Goal: Information Seeking & Learning: Learn about a topic

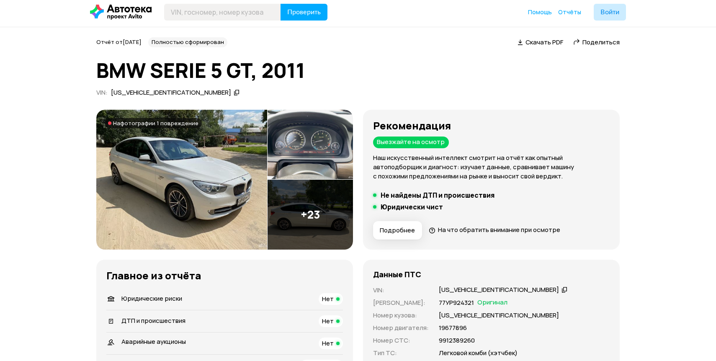
scroll to position [6, 0]
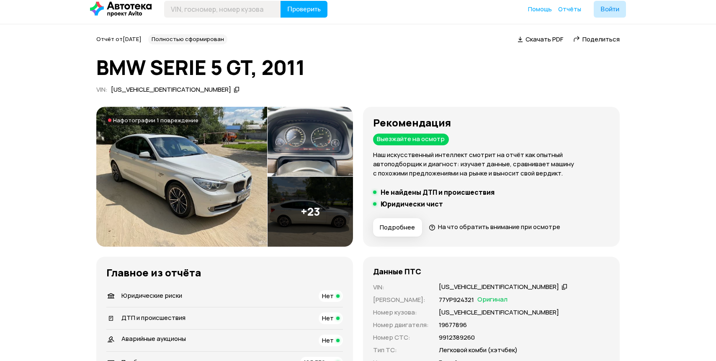
click at [386, 223] on button "Подробнее" at bounding box center [397, 227] width 49 height 18
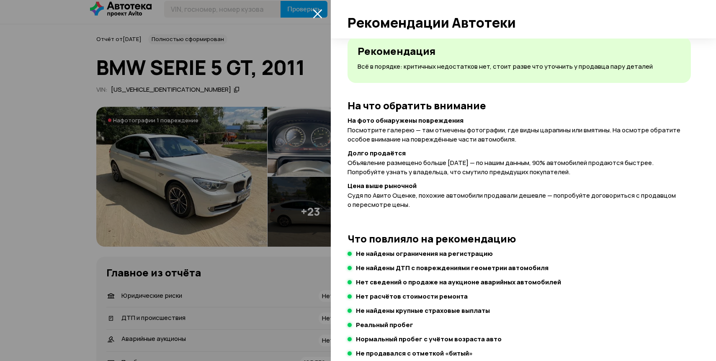
scroll to position [0, 0]
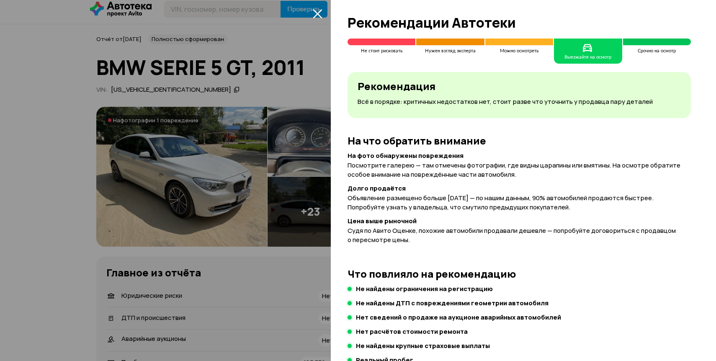
click at [320, 12] on icon "закрыть" at bounding box center [317, 13] width 9 height 9
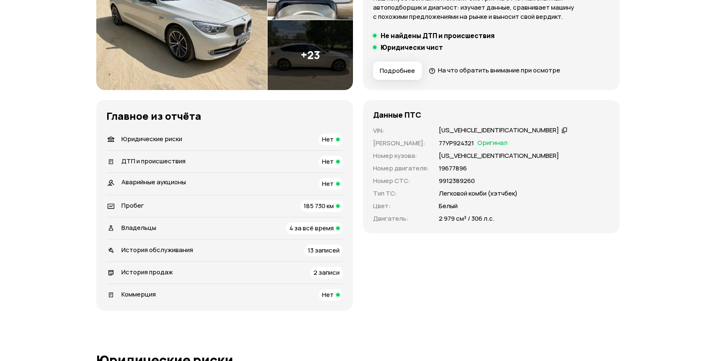
scroll to position [165, 0]
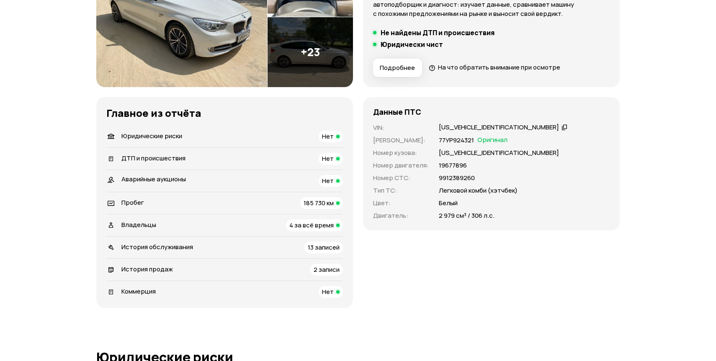
click at [318, 222] on span "4 за всё время" at bounding box center [311, 225] width 44 height 9
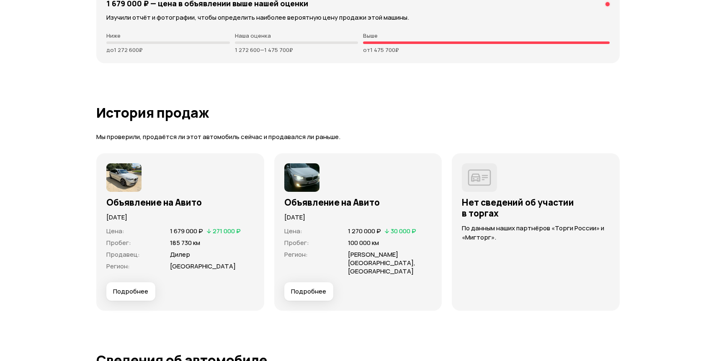
scroll to position [2293, 0]
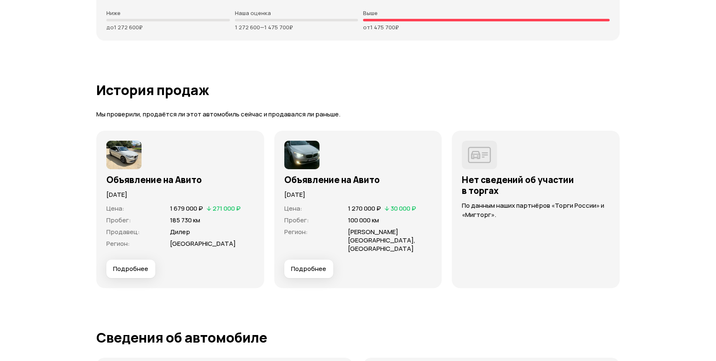
click at [186, 210] on span "1 679 000 ₽" at bounding box center [186, 208] width 33 height 9
click at [138, 260] on button "Подробнее" at bounding box center [130, 269] width 49 height 18
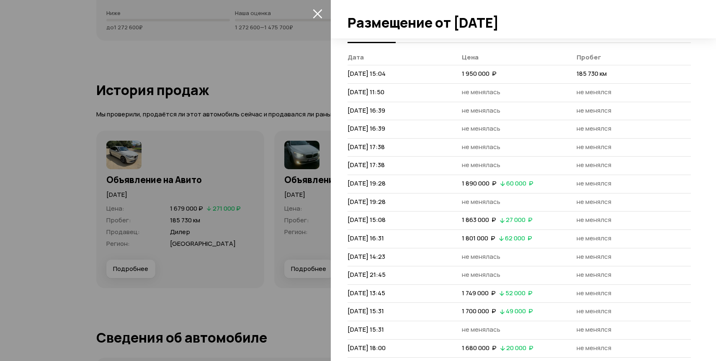
scroll to position [0, 0]
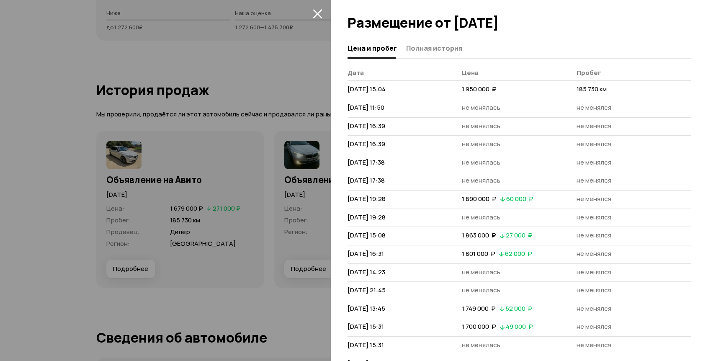
click at [322, 18] on button "закрыть" at bounding box center [317, 13] width 13 height 13
